Goal: Use online tool/utility: Utilize a website feature to perform a specific function

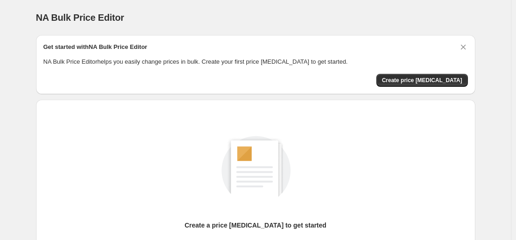
scroll to position [106, 0]
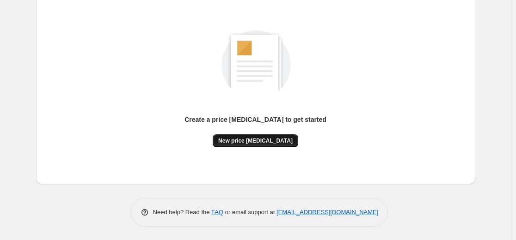
click at [254, 144] on button "New price [MEDICAL_DATA]" at bounding box center [256, 141] width 86 height 13
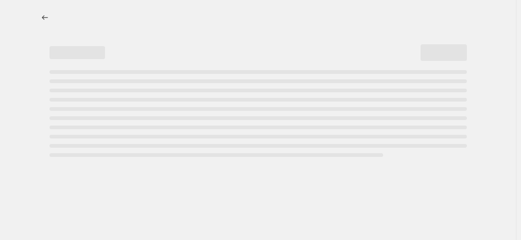
select select "percentage"
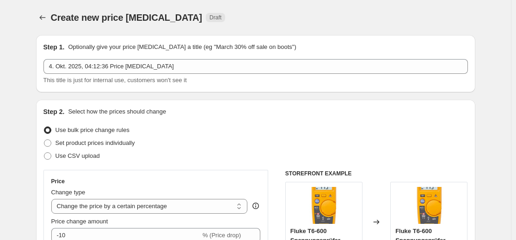
scroll to position [92, 0]
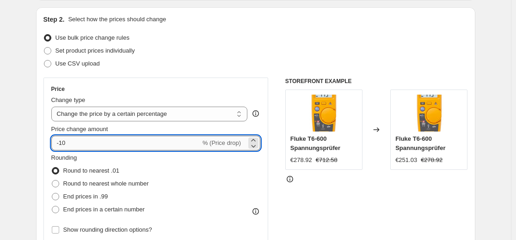
click at [153, 146] on input "-10" at bounding box center [125, 143] width 149 height 15
type input "-1"
type input "-35"
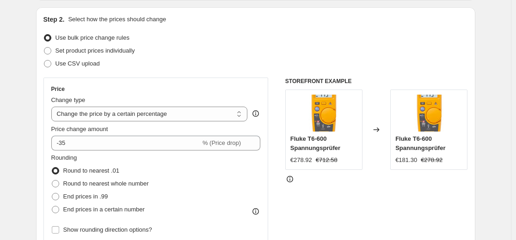
click at [305, 33] on div "Use bulk price change rules" at bounding box center [255, 37] width 424 height 13
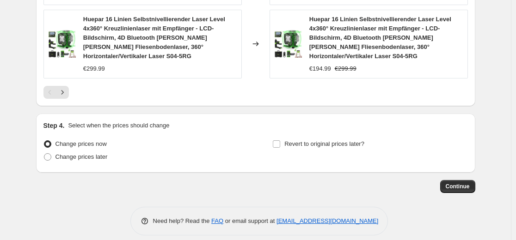
scroll to position [789, 0]
drag, startPoint x: 453, startPoint y: 172, endPoint x: 454, endPoint y: 180, distance: 7.5
click at [454, 180] on button "Continue" at bounding box center [457, 186] width 35 height 13
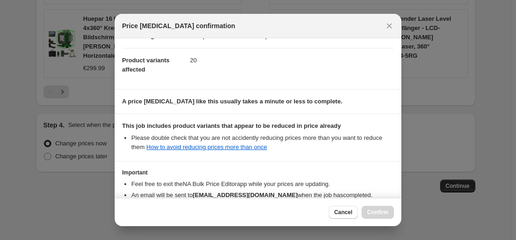
scroll to position [149, 0]
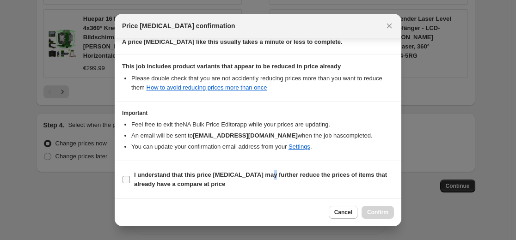
click at [267, 172] on b "I understand that this price [MEDICAL_DATA] may further reduce the prices of it…" at bounding box center [260, 180] width 253 height 16
click at [137, 177] on b "I understand that this price [MEDICAL_DATA] may further reduce the prices of it…" at bounding box center [260, 180] width 253 height 16
click at [130, 177] on input "I understand that this price [MEDICAL_DATA] may further reduce the prices of it…" at bounding box center [126, 179] width 7 height 7
checkbox input "true"
click at [380, 215] on span "Confirm" at bounding box center [377, 212] width 21 height 7
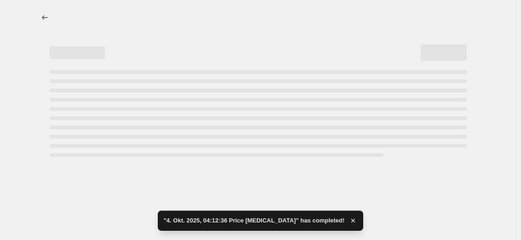
select select "percentage"
